Goal: Information Seeking & Learning: Check status

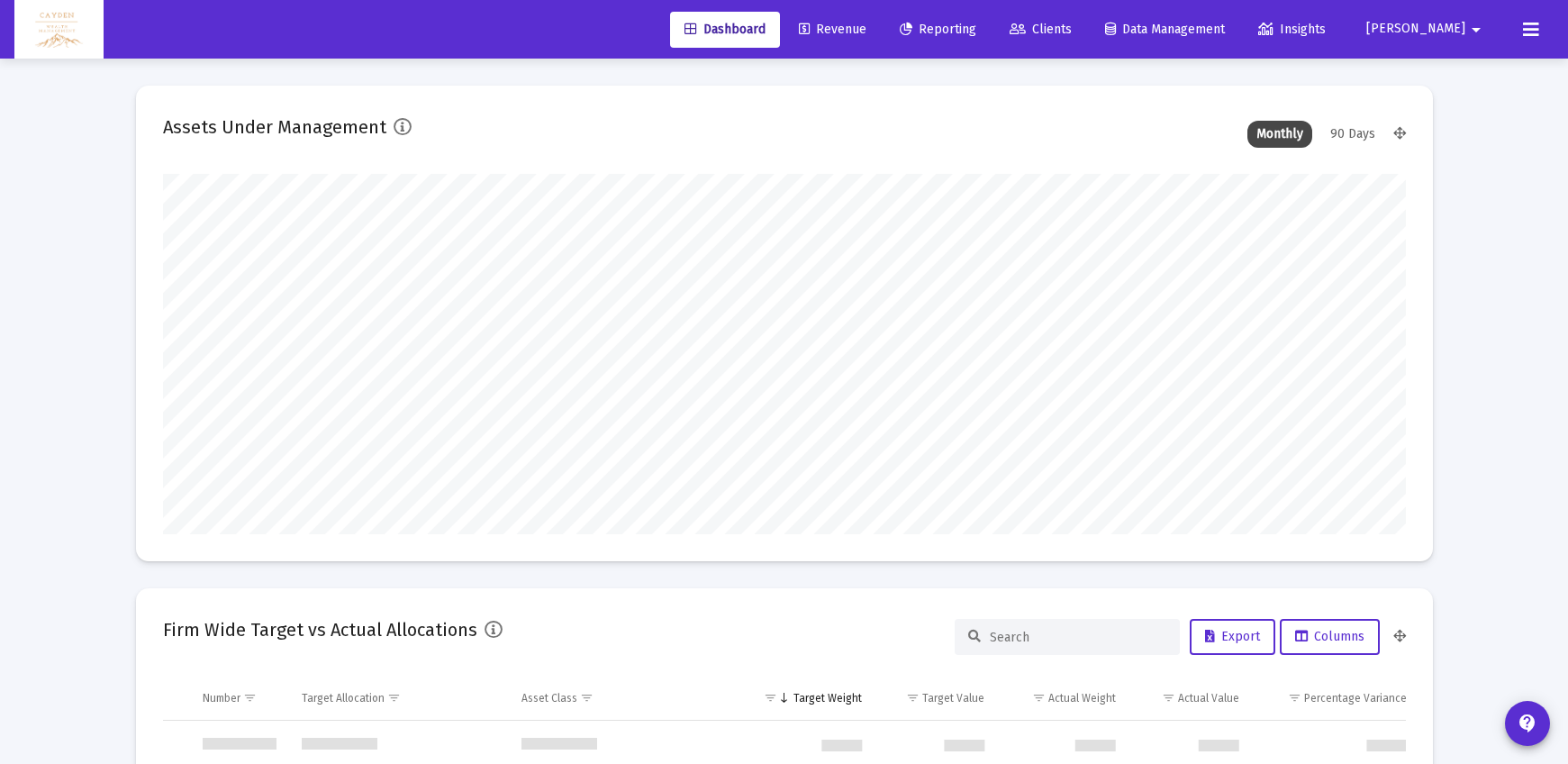
scroll to position [865, 0]
type input "5280-01-01"
type input "[DATE]"
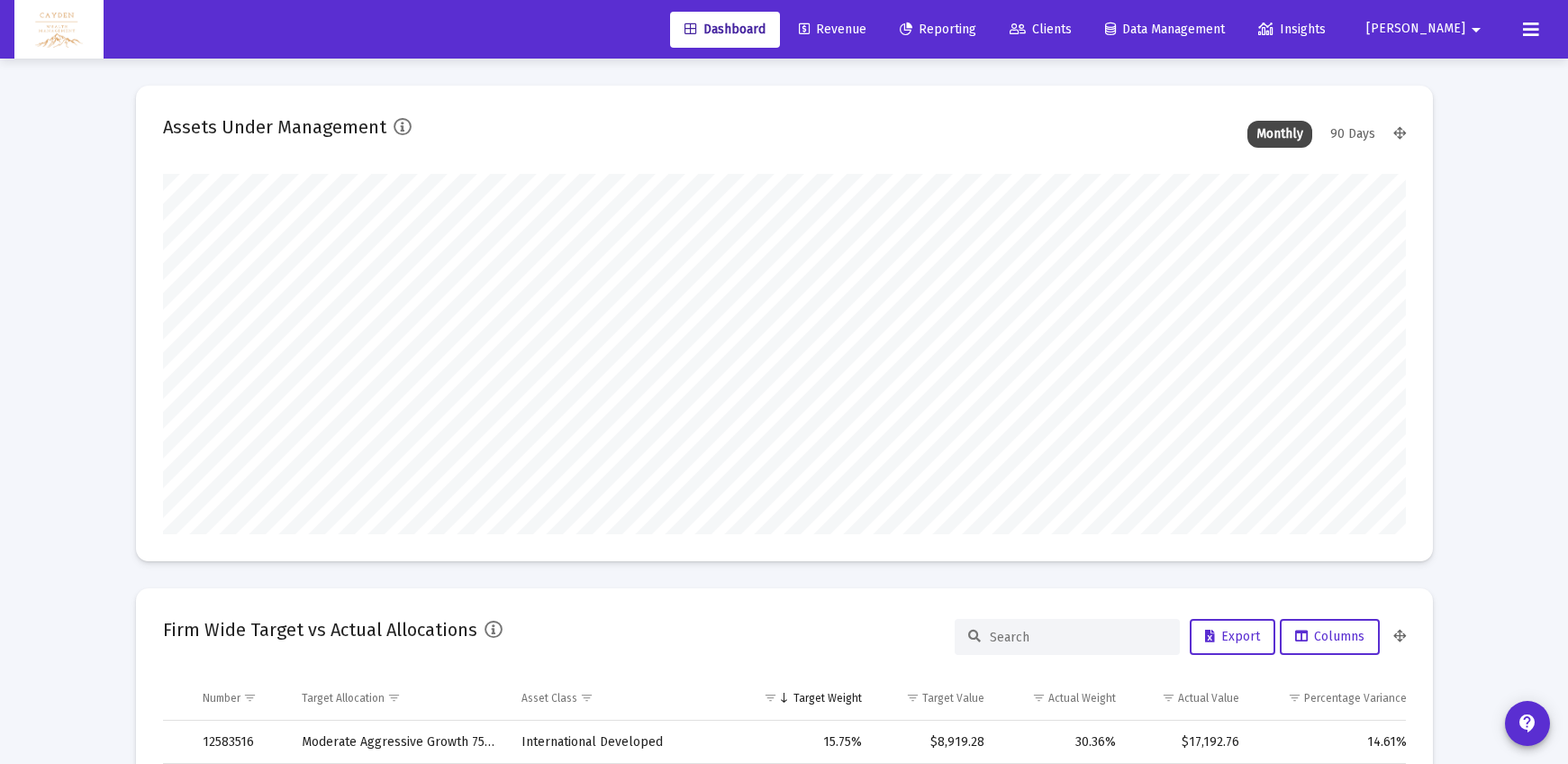
scroll to position [360, 581]
click at [977, 30] on span "Reporting" at bounding box center [938, 29] width 77 height 16
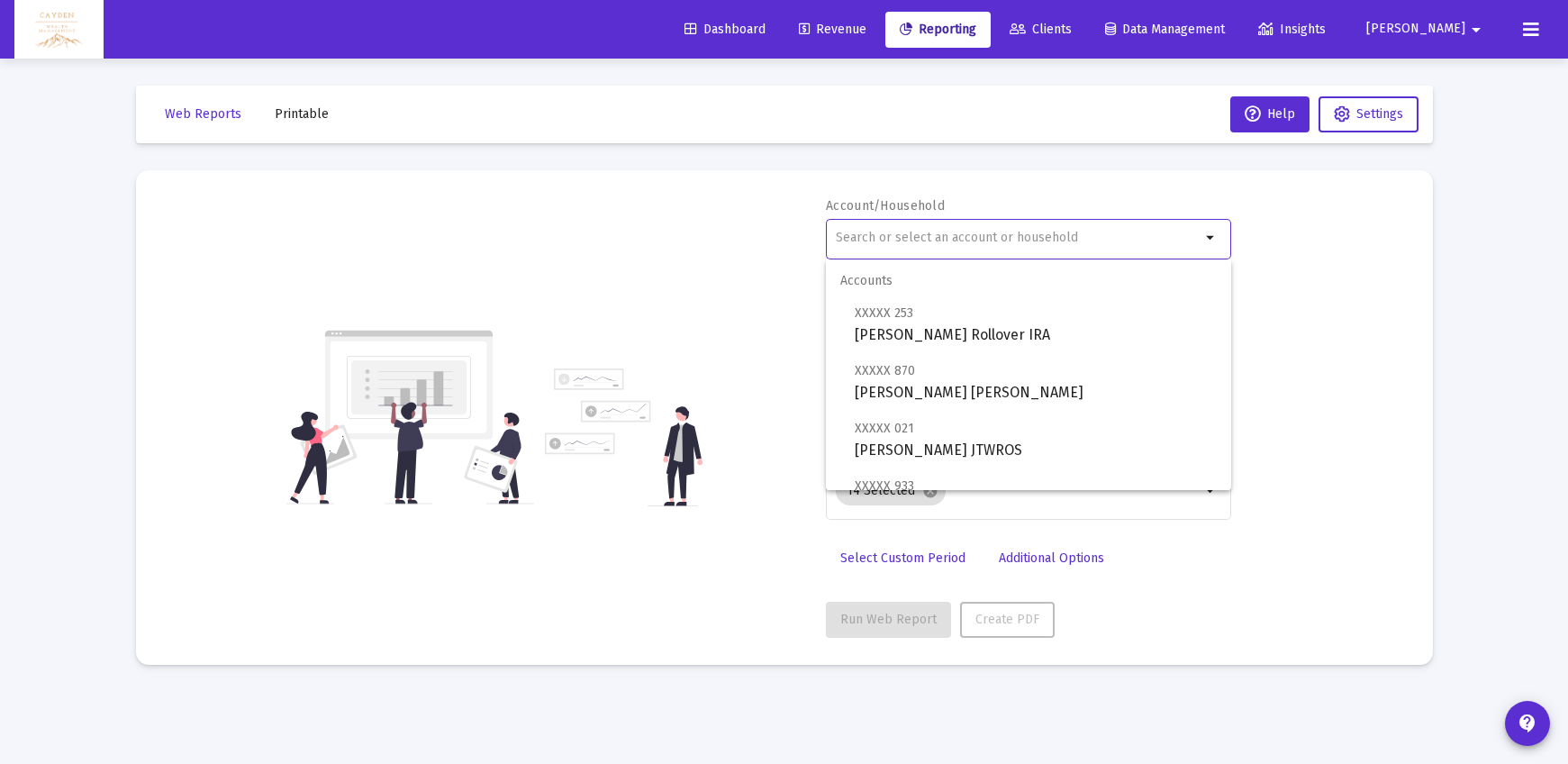
click at [962, 243] on input "text" at bounding box center [1018, 238] width 365 height 15
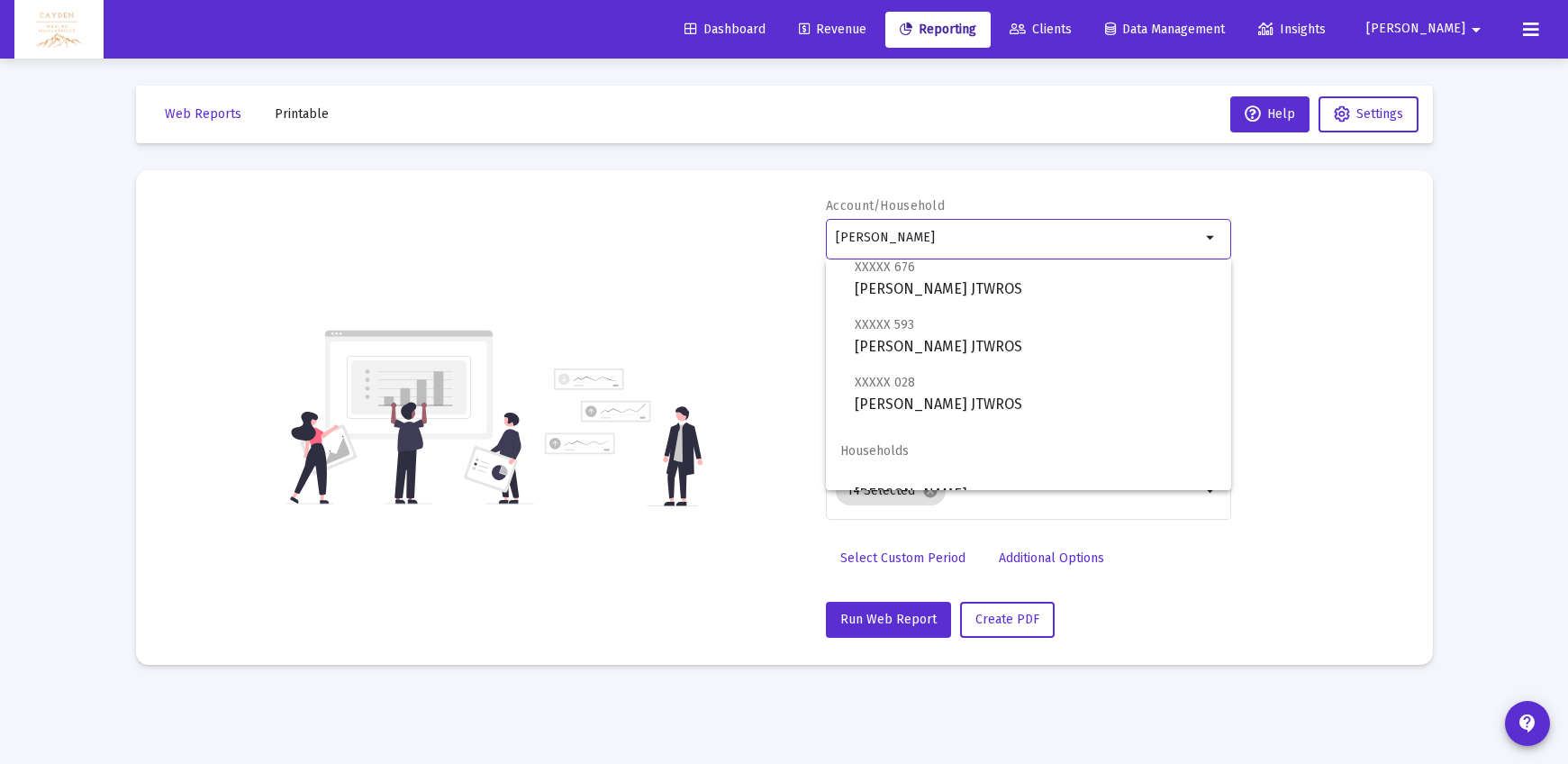
scroll to position [461, 0]
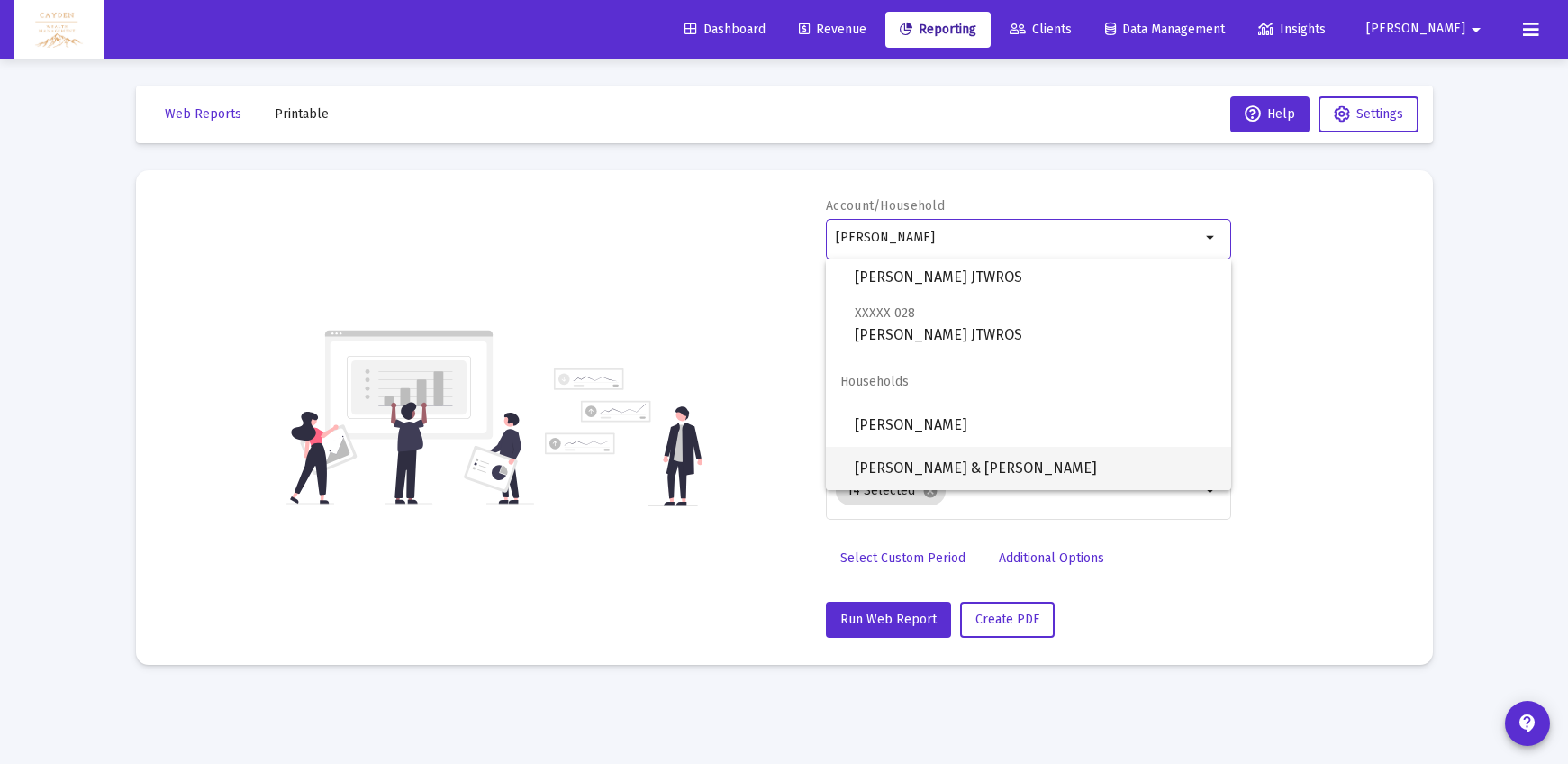
click at [936, 459] on span "[PERSON_NAME] & [PERSON_NAME]" at bounding box center [1035, 469] width 362 height 44
type input "[PERSON_NAME] & [PERSON_NAME]"
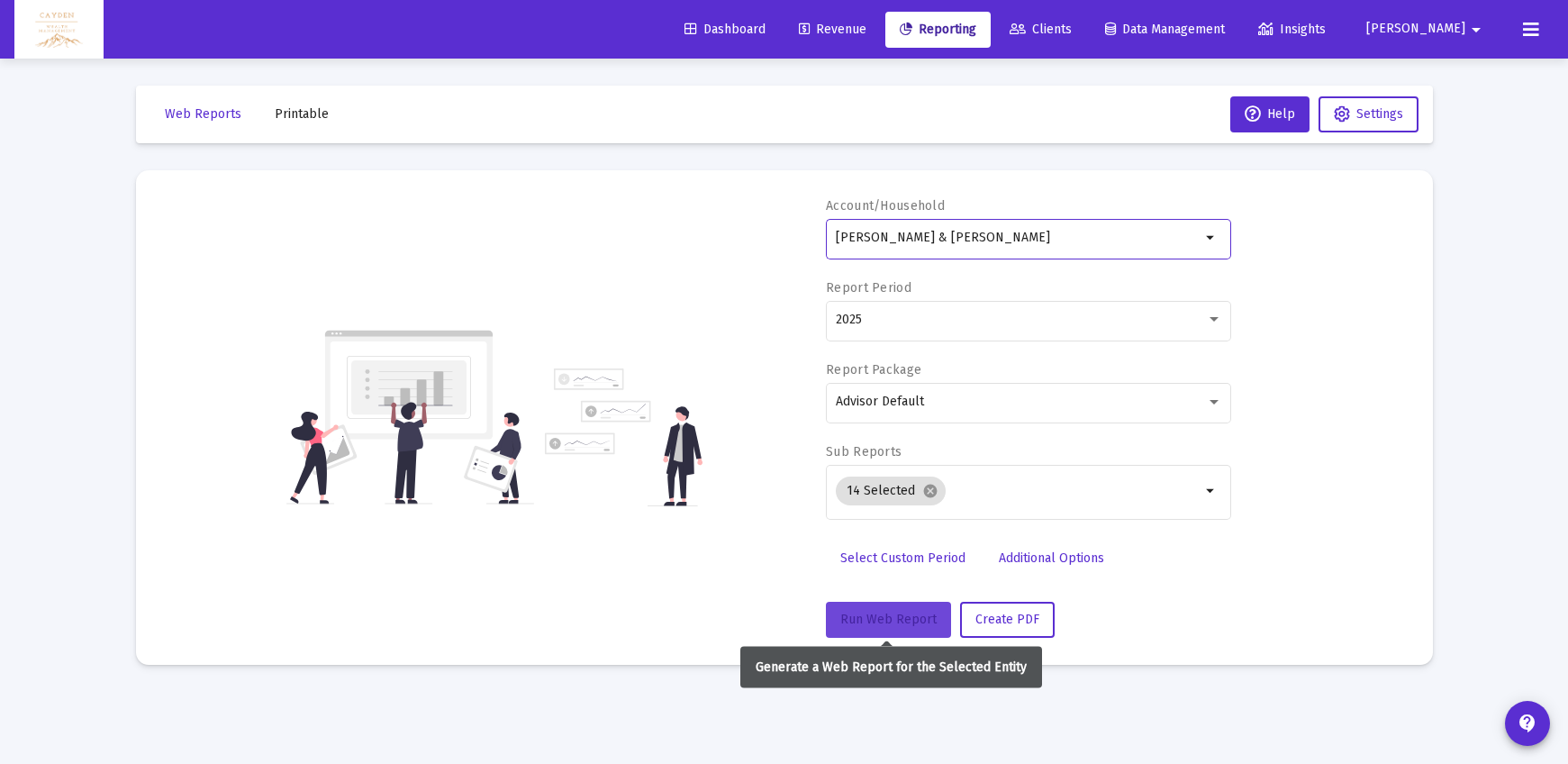
click at [885, 630] on button "Run Web Report" at bounding box center [888, 620] width 125 height 36
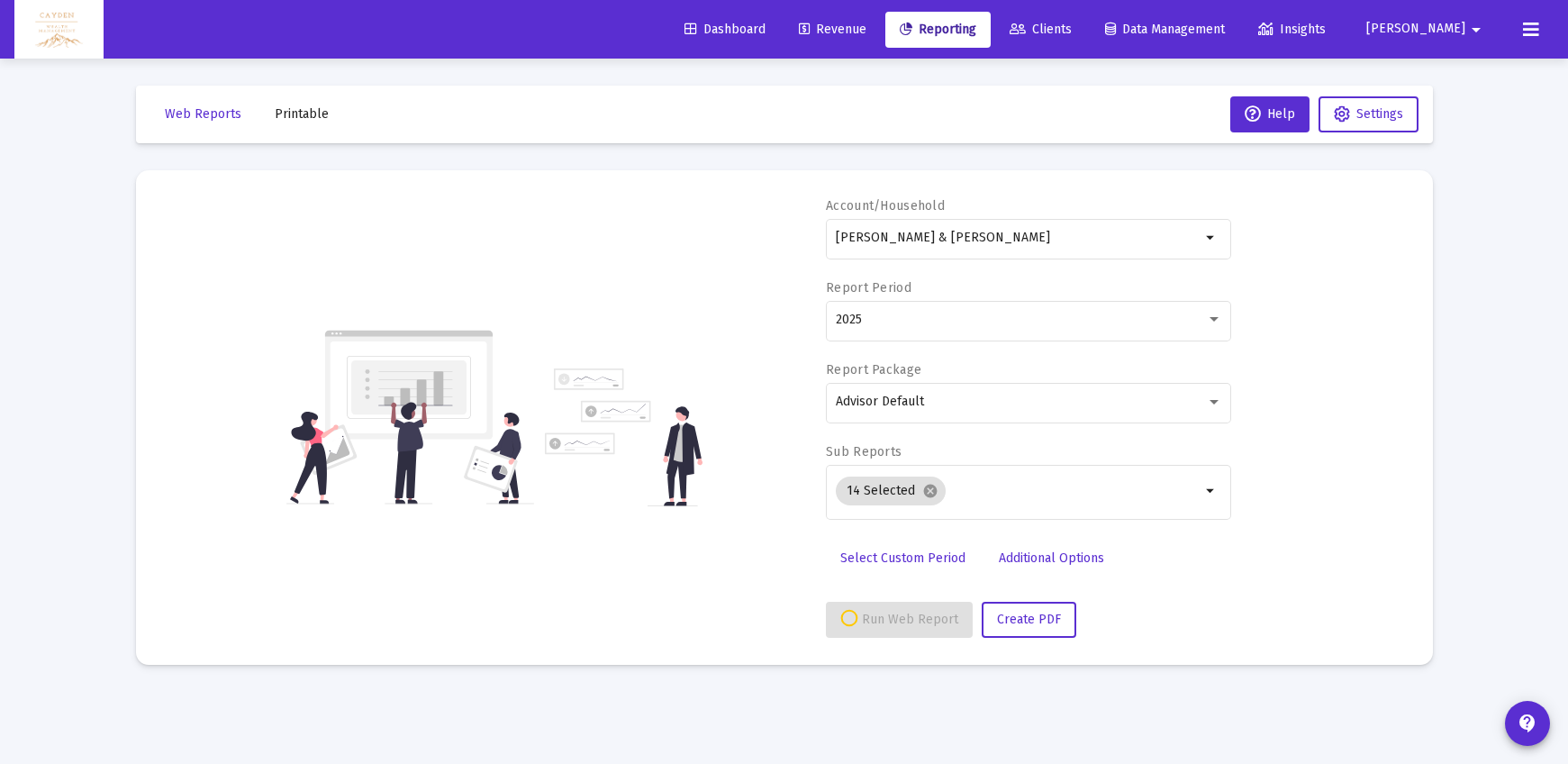
select select "View all"
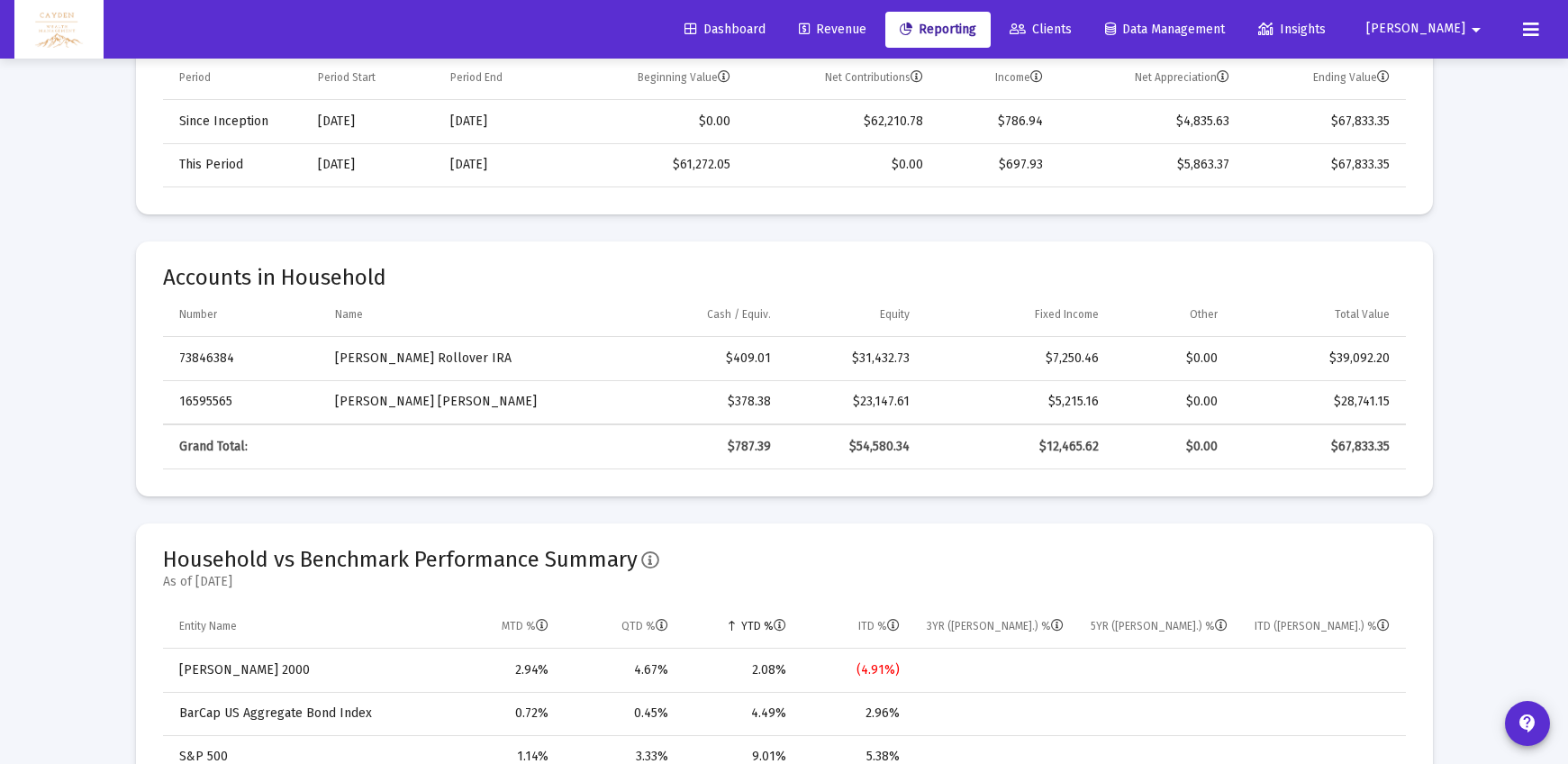
scroll to position [684, 0]
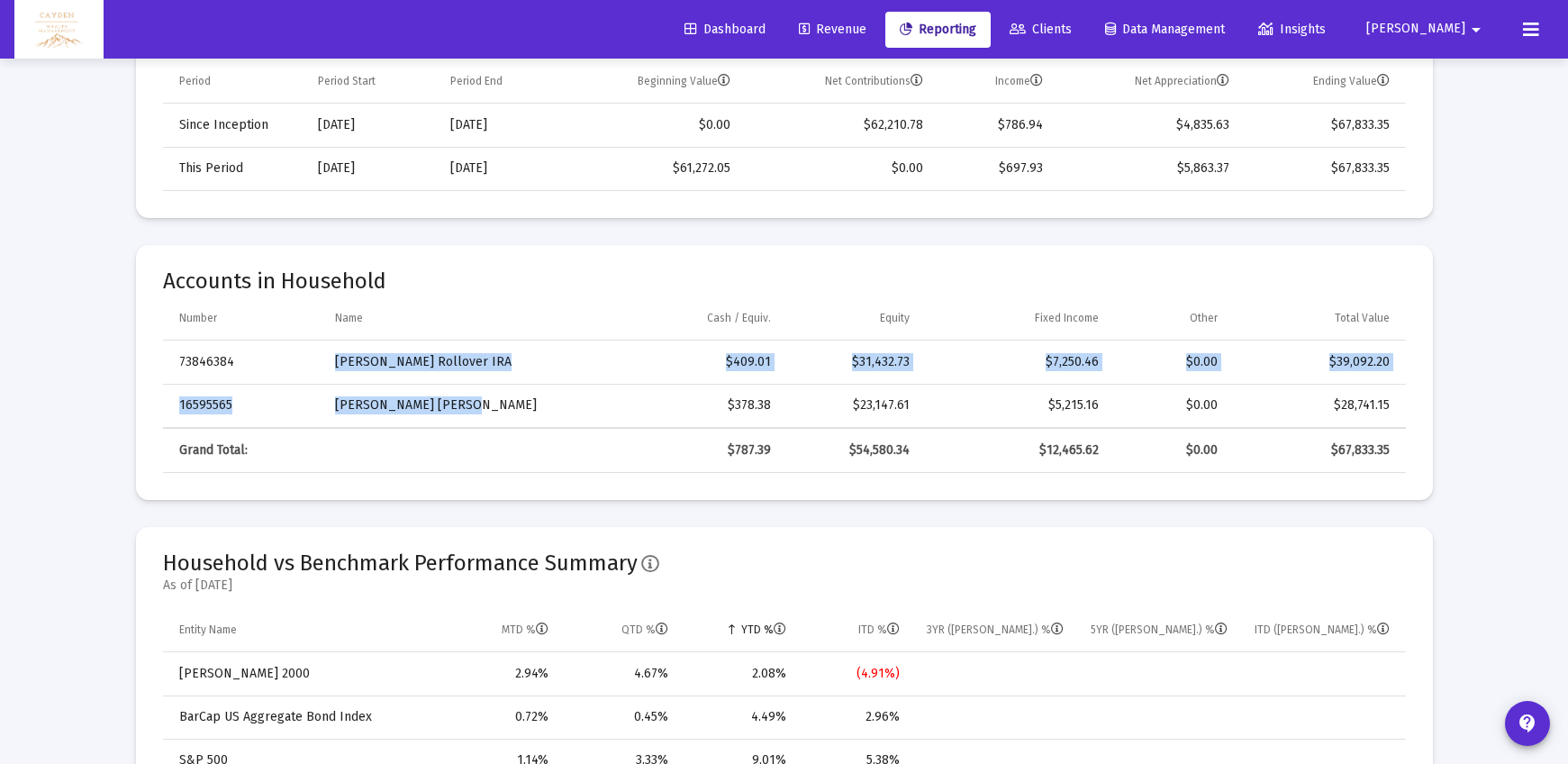
drag, startPoint x: 336, startPoint y: 364, endPoint x: 496, endPoint y: 406, distance: 165.4
click at [496, 406] on tbody "73846384 [PERSON_NAME] Rollover IRA $409.01 $31,432.73 $7,250.46 $0.00 $39,092.…" at bounding box center [784, 383] width 1243 height 86
drag, startPoint x: 1211, startPoint y: 377, endPoint x: 118, endPoint y: 108, distance: 1125.6
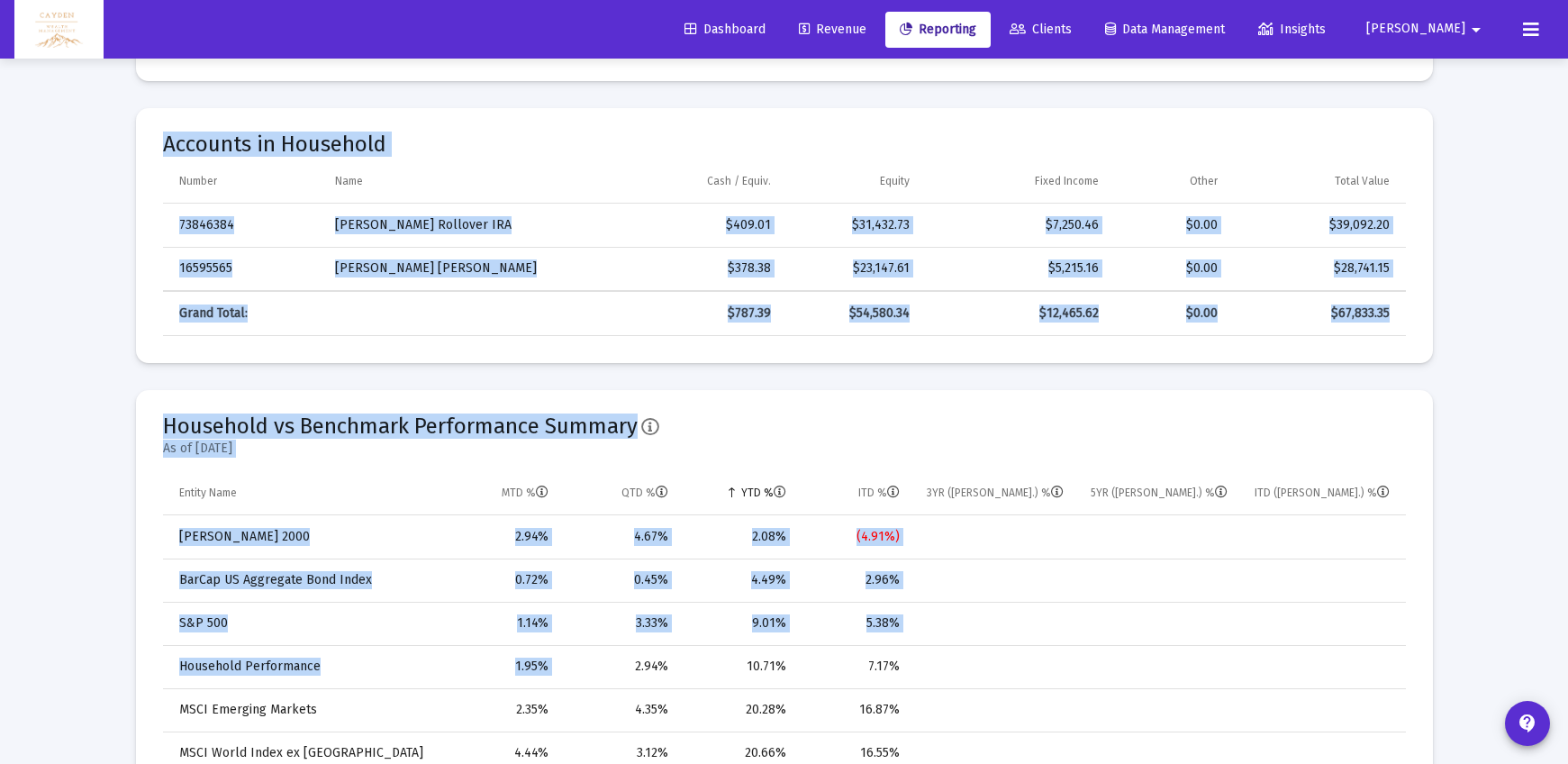
scroll to position [818, 0]
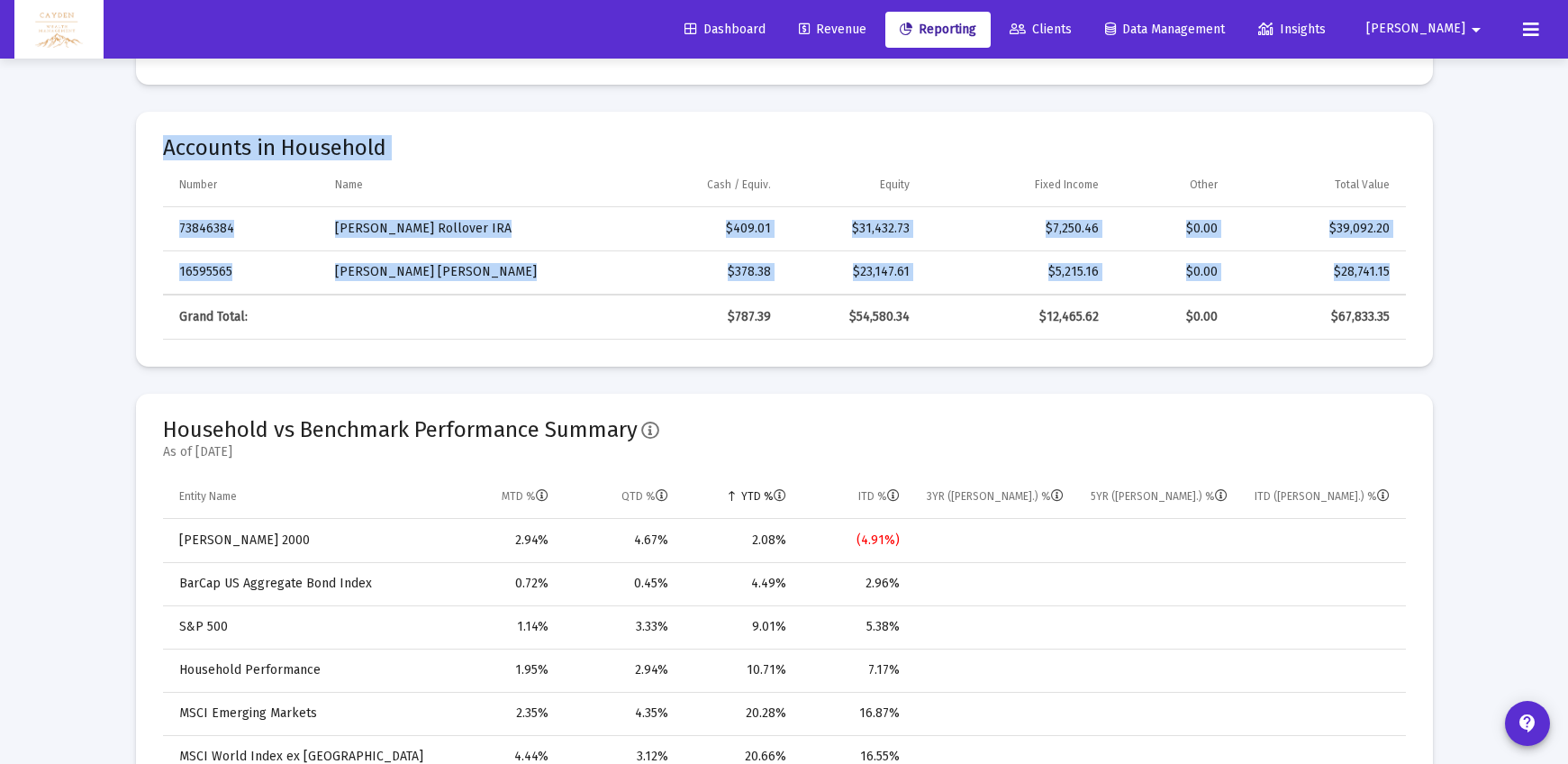
drag, startPoint x: 152, startPoint y: 415, endPoint x: 554, endPoint y: 347, distance: 407.7
click at [554, 348] on div "Summary Period Period Start Period End Beginning Value Net Contributions Income…" at bounding box center [784, 120] width 1297 height 492
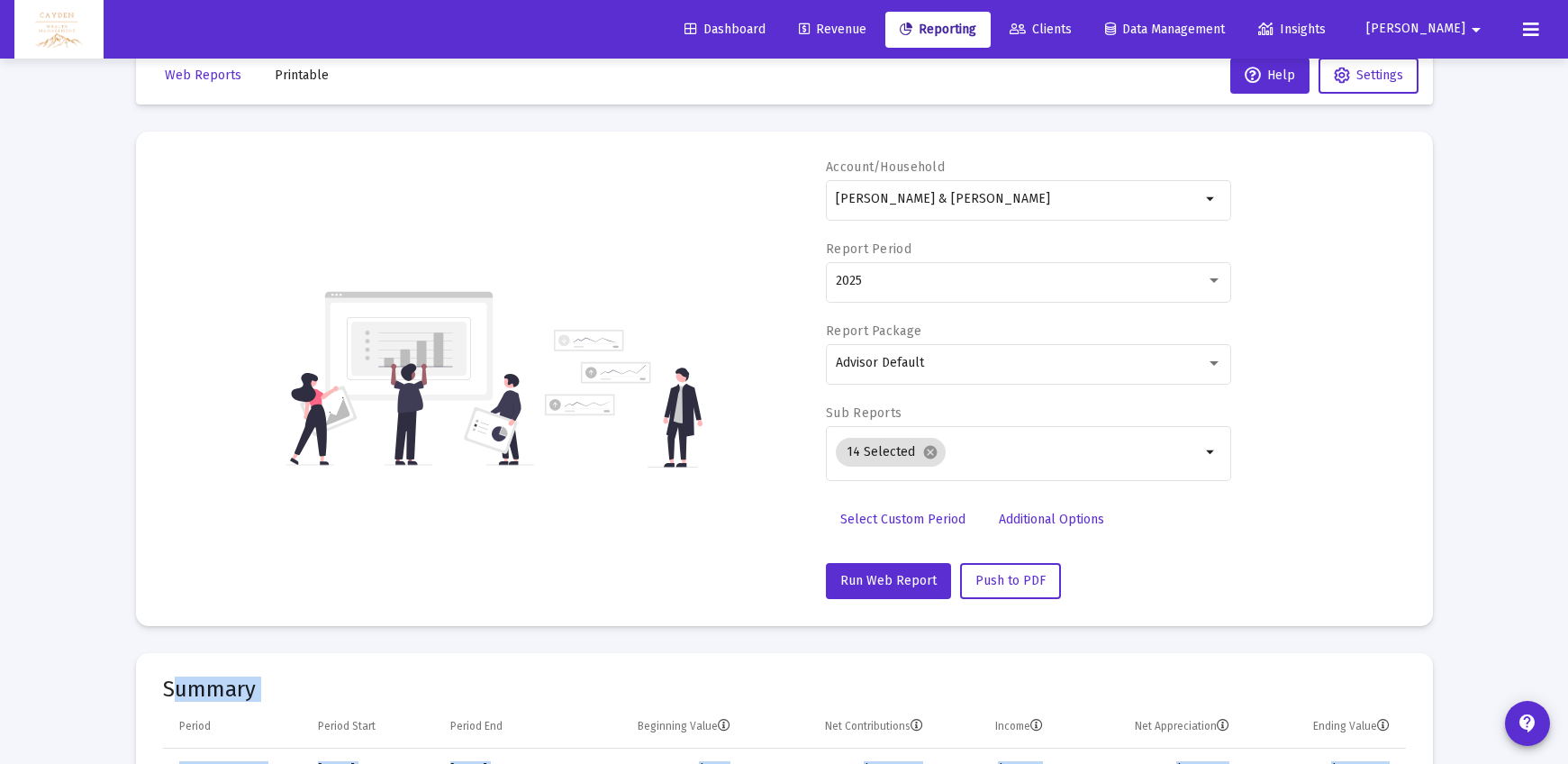
scroll to position [0, 0]
